Goal: Task Accomplishment & Management: Use online tool/utility

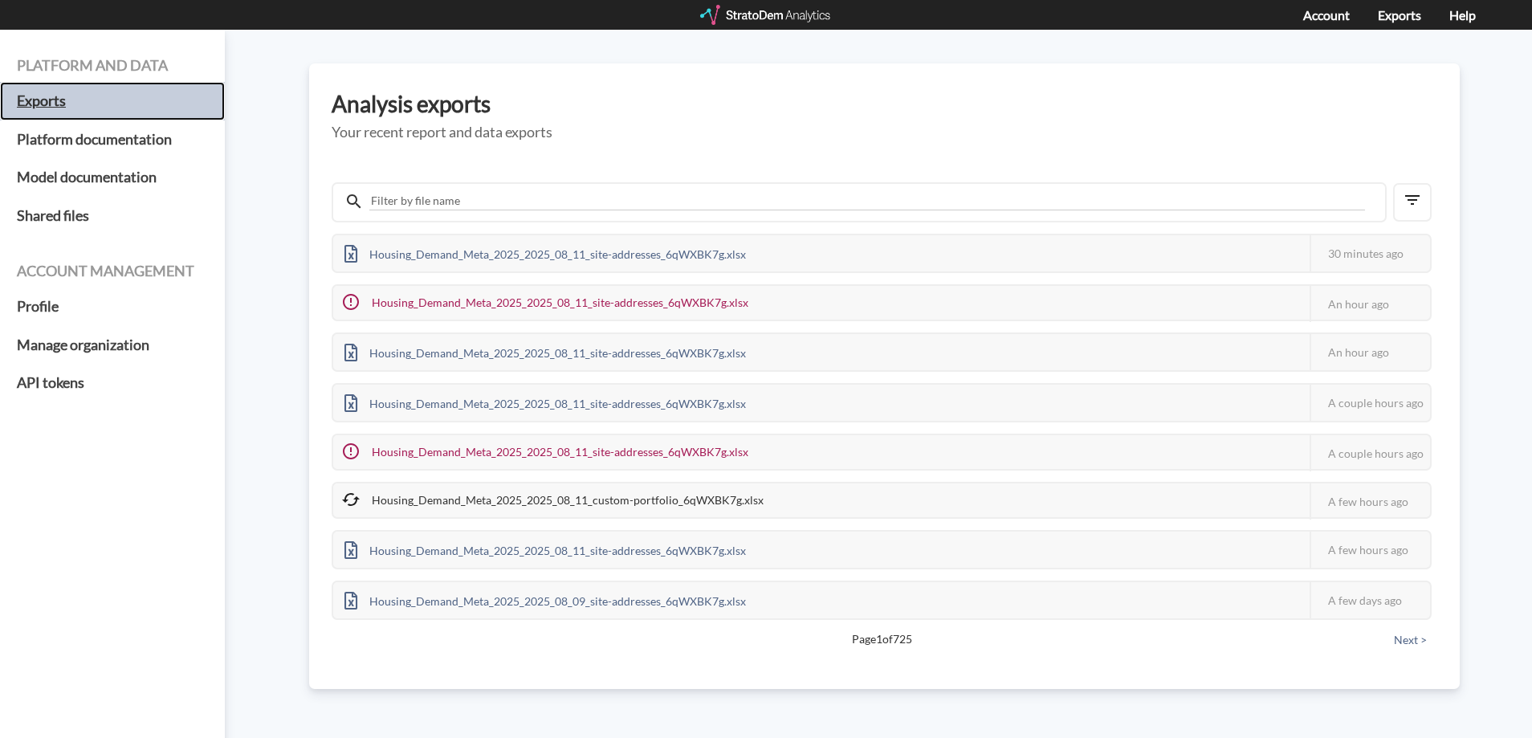
click at [100, 112] on h5 "Exports" at bounding box center [112, 101] width 225 height 39
click at [775, 15] on div at bounding box center [766, 15] width 132 height 20
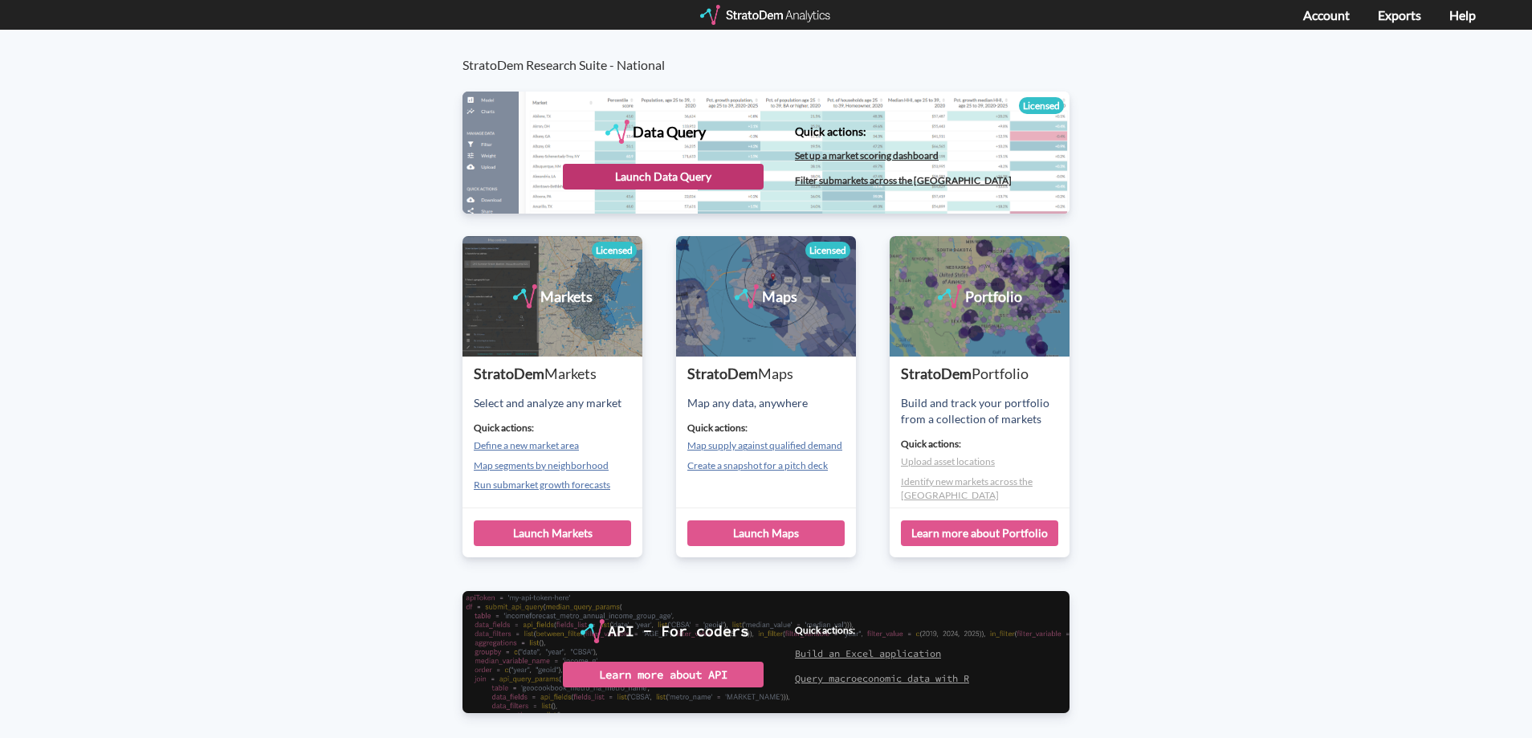
click at [678, 177] on div "Launch Data Query" at bounding box center [663, 177] width 201 height 26
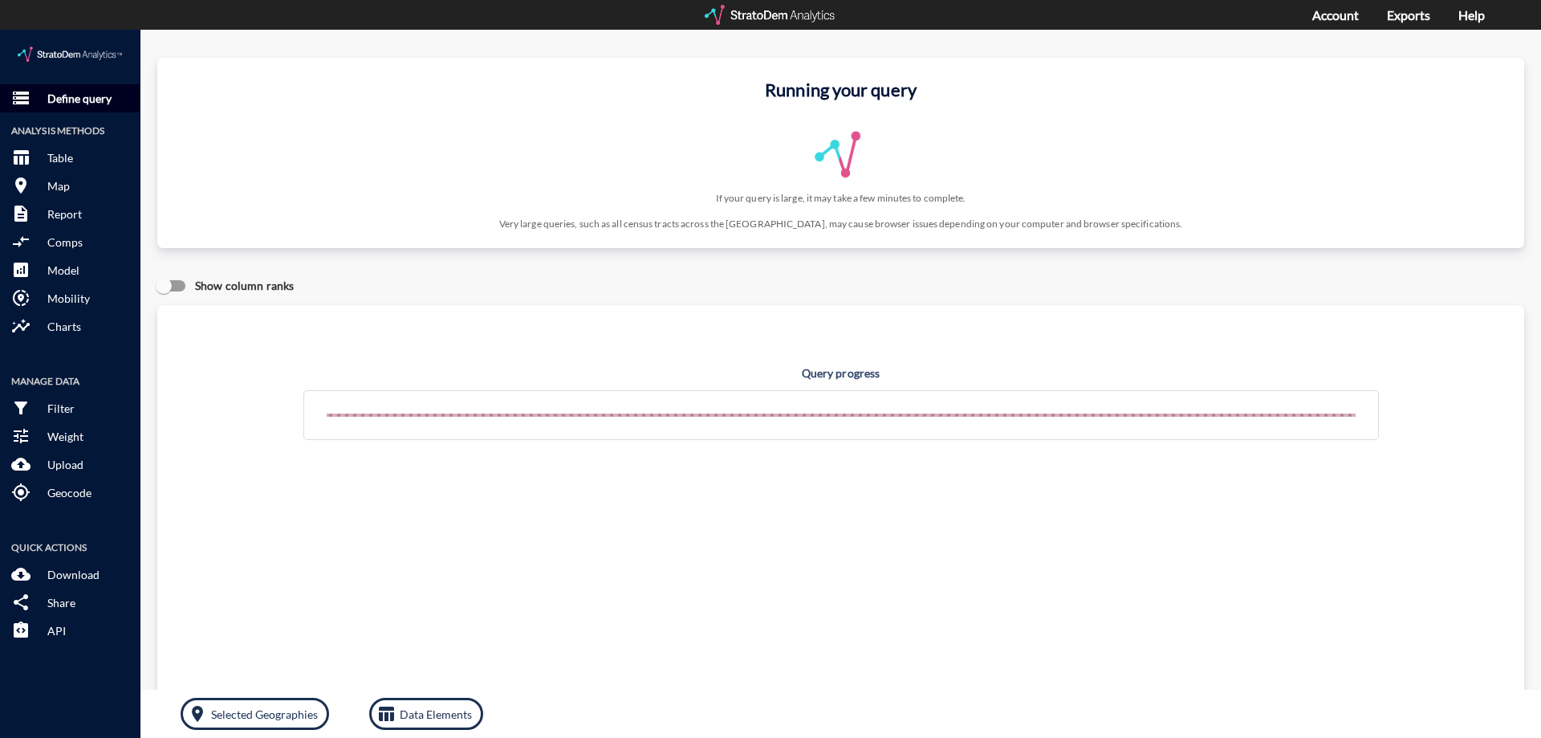
click p "Define query"
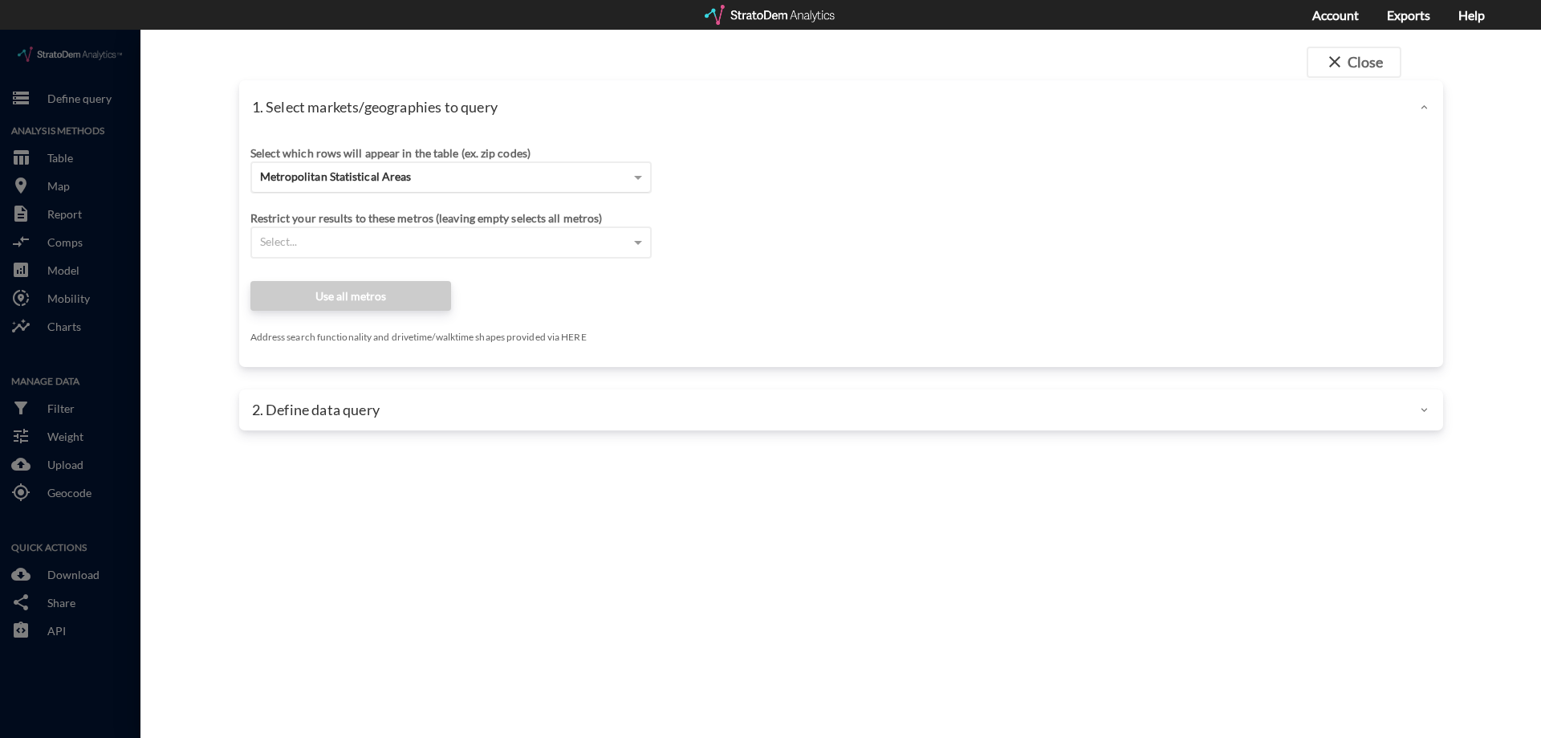
click div "Metropolitan Statistical Areas"
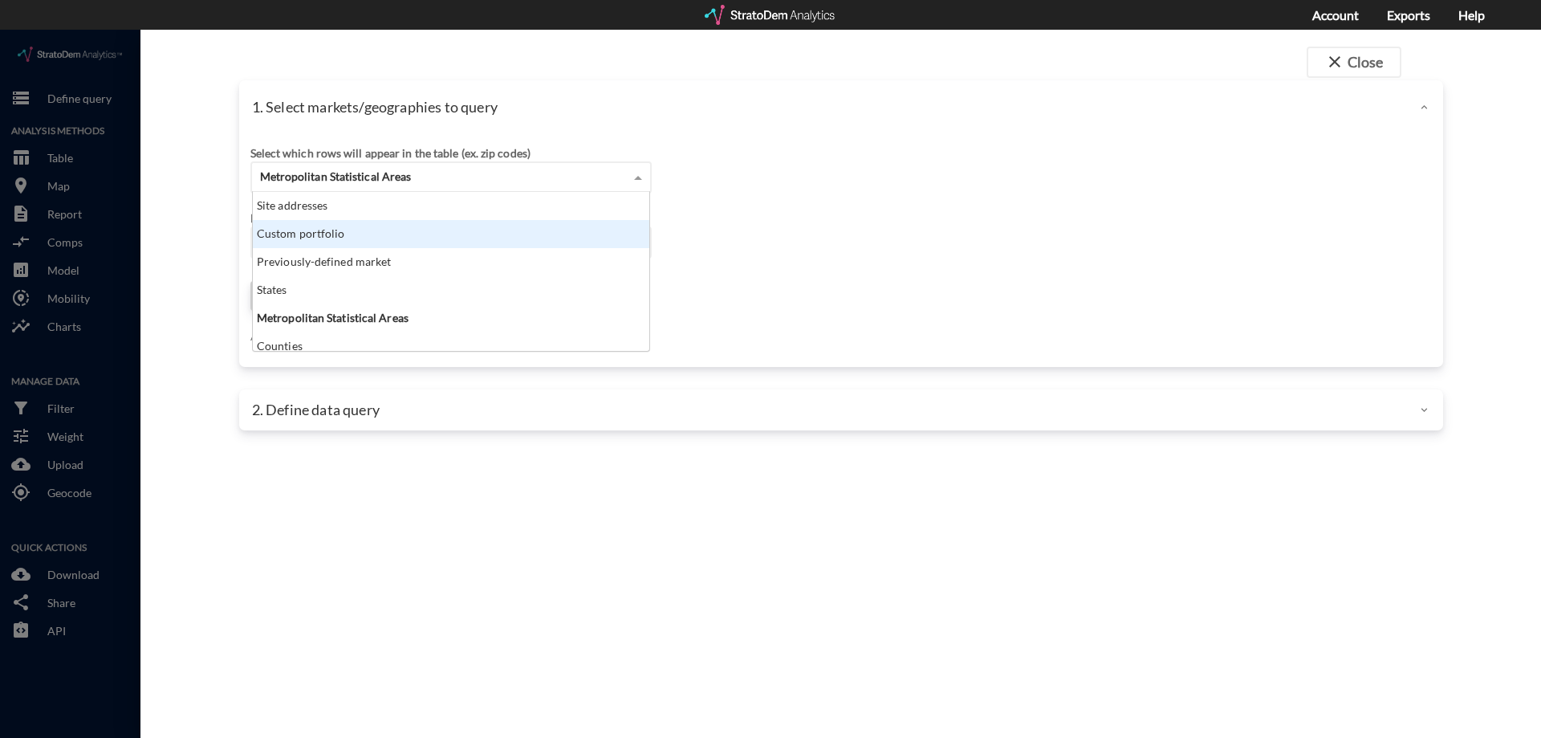
scroll to position [147, 387]
click div "Custom portfolio"
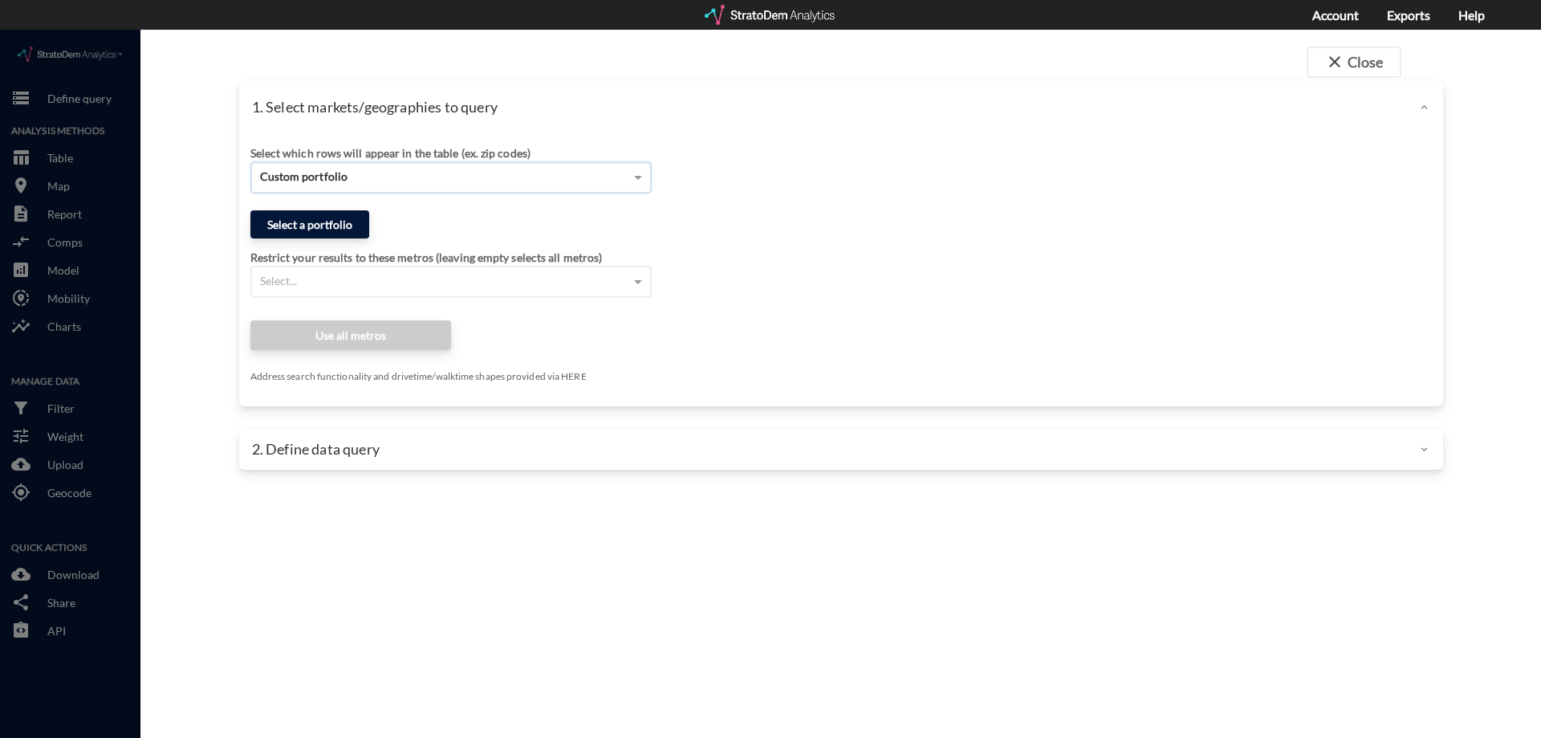
click button "Select a portfolio"
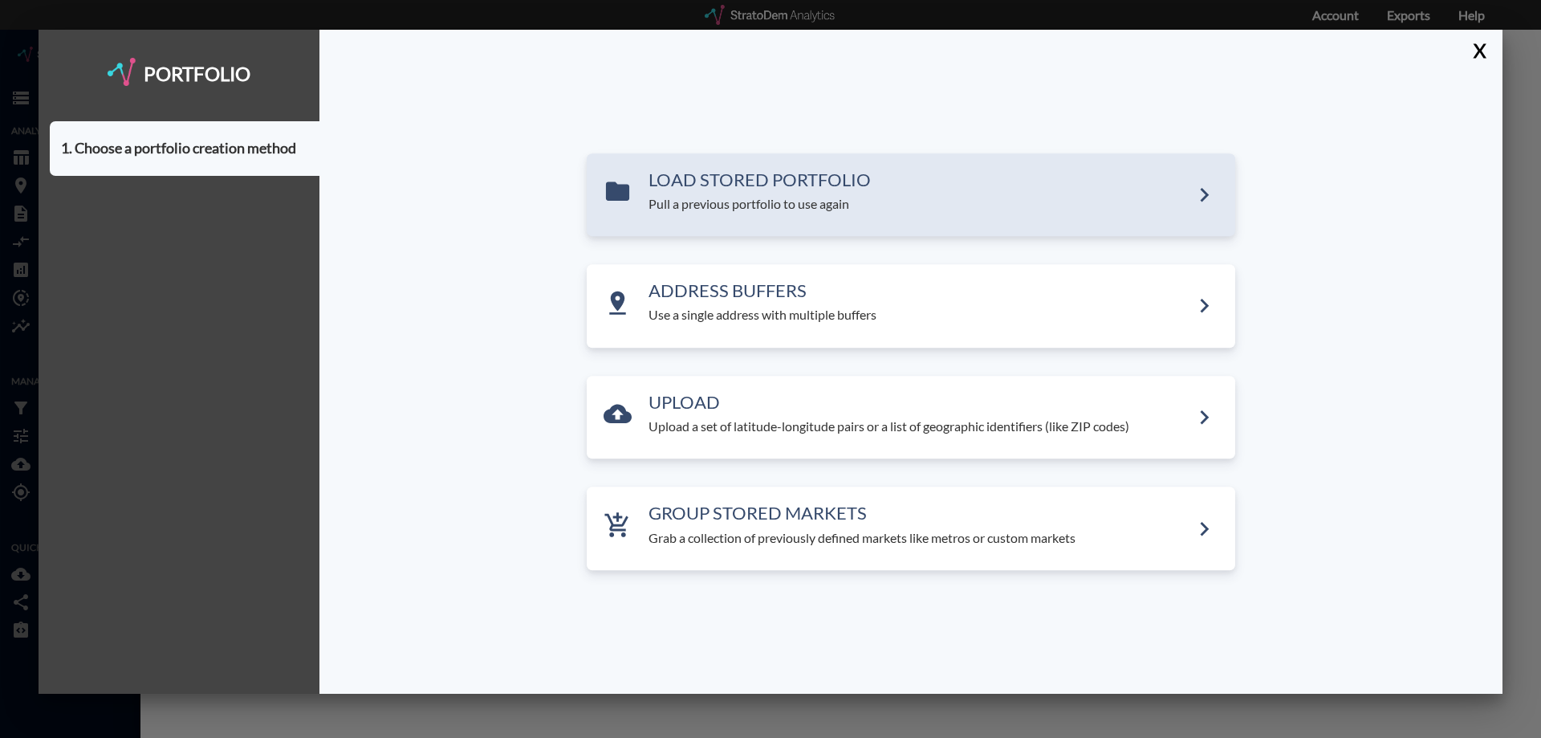
click at [690, 193] on div "LOAD STORED PORTFOLIO Pull a previous portfolio to use again" at bounding box center [920, 191] width 542 height 43
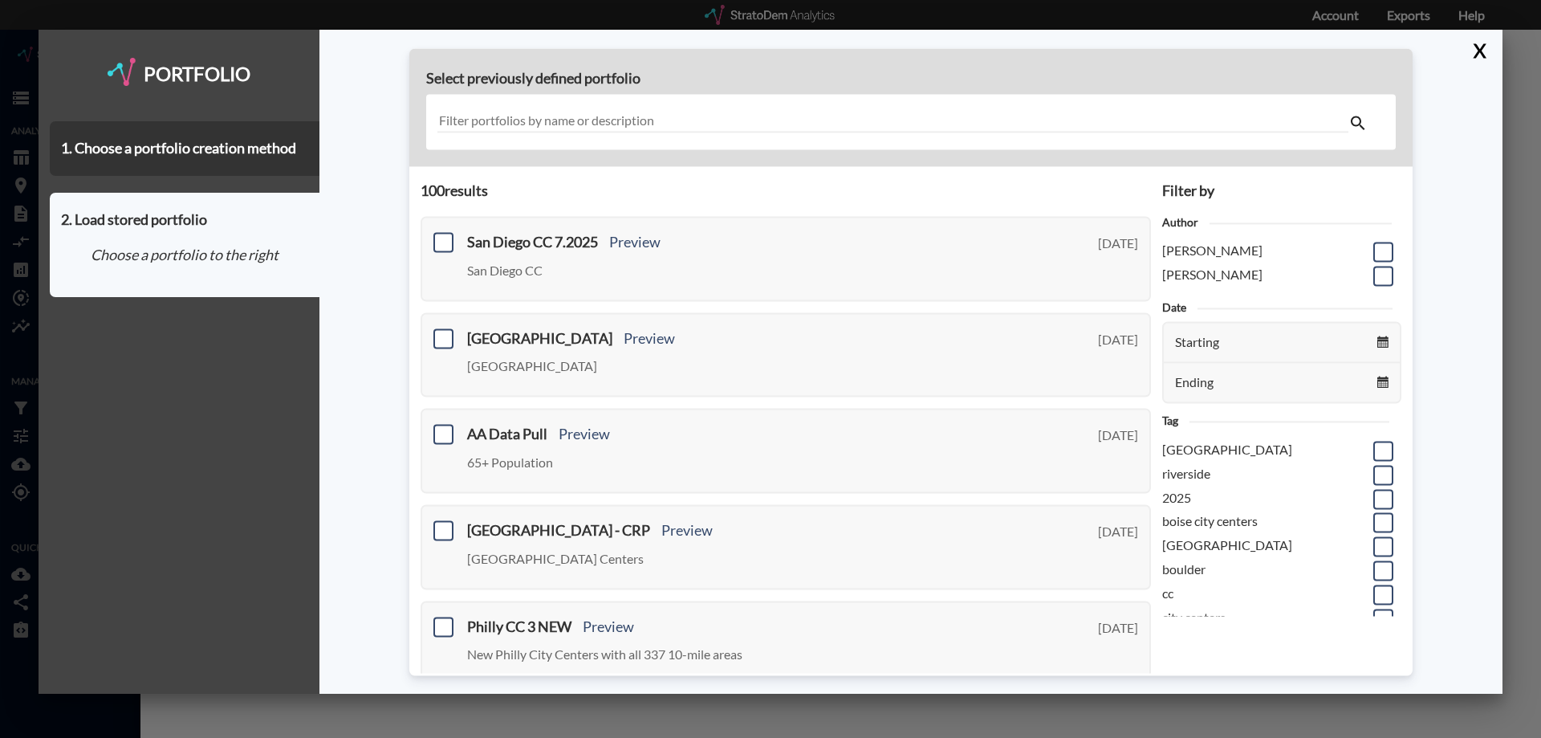
click at [647, 112] on input "text" at bounding box center [892, 123] width 911 height 22
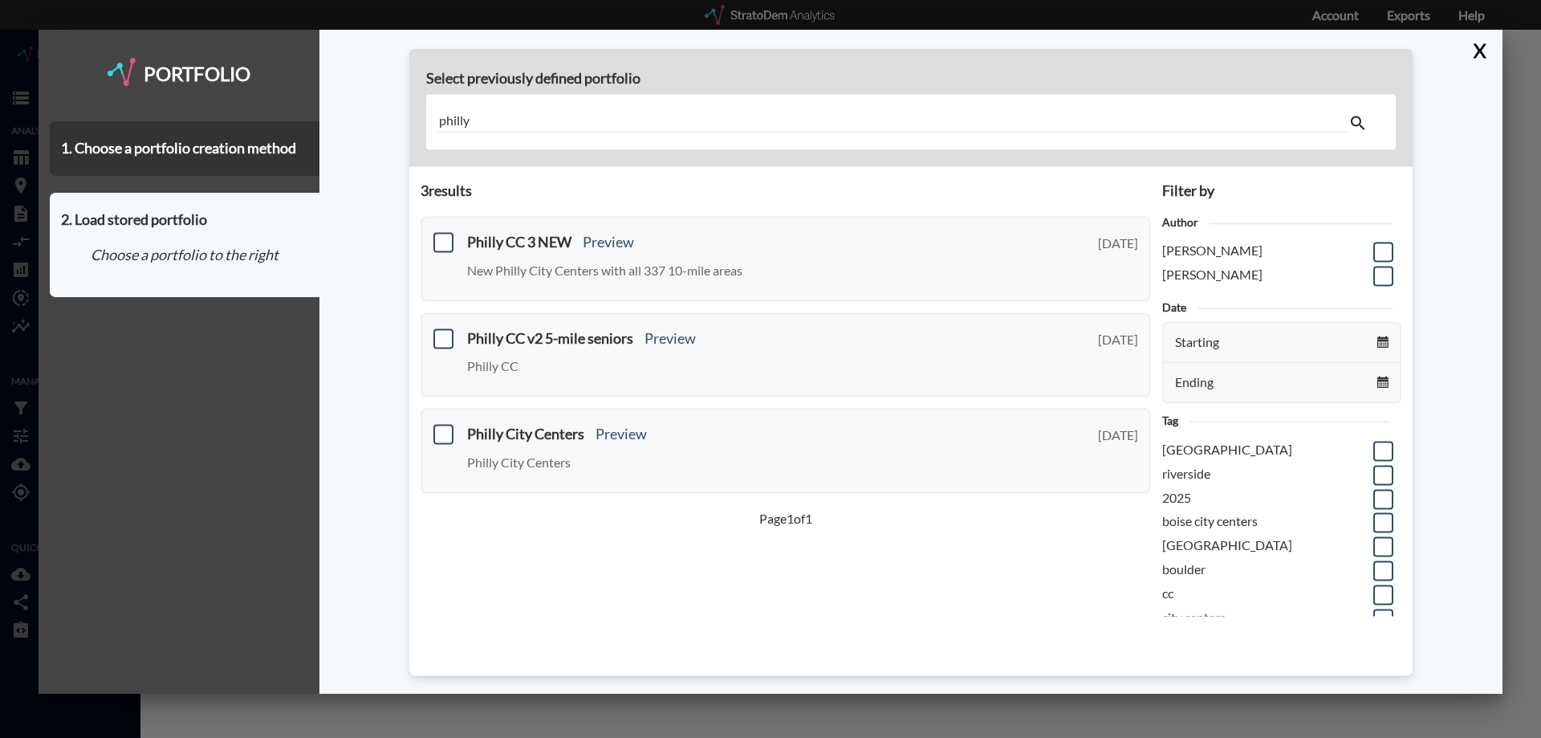
type input "philly"
drag, startPoint x: 1481, startPoint y: 43, endPoint x: 1473, endPoint y: 6, distance: 37.8
click at [1481, 43] on button "X" at bounding box center [1477, 51] width 28 height 42
